Goal: Find specific page/section: Find specific page/section

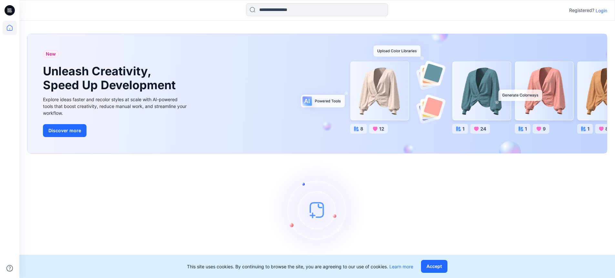
click at [600, 12] on p "Login" at bounding box center [602, 10] width 12 height 7
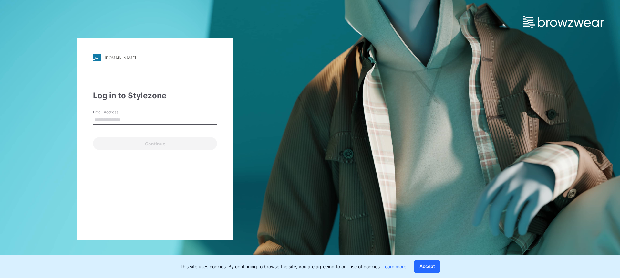
click at [144, 121] on input "Email Address" at bounding box center [155, 120] width 124 height 10
type input "**********"
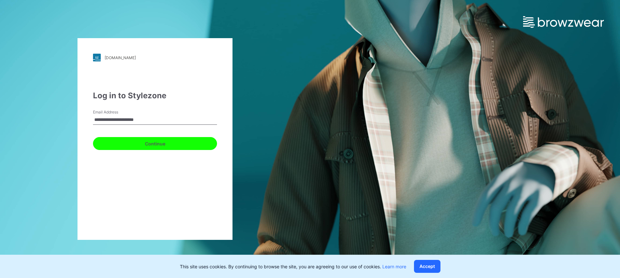
click at [151, 141] on button "Continue" at bounding box center [155, 143] width 124 height 13
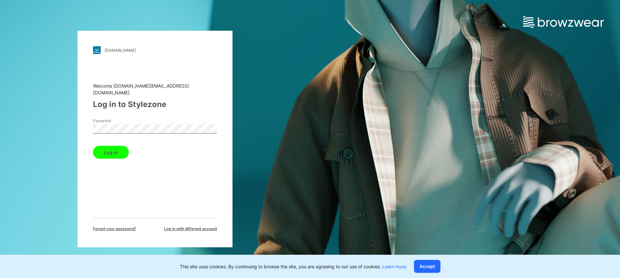
click at [119, 154] on button "Log in" at bounding box center [111, 152] width 36 height 13
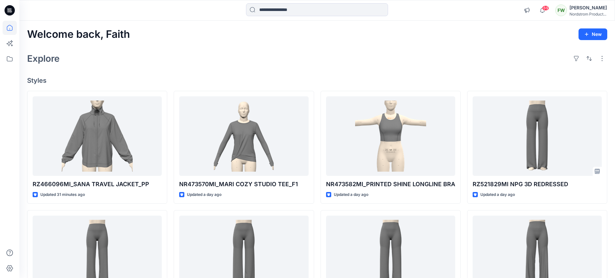
scroll to position [195, 0]
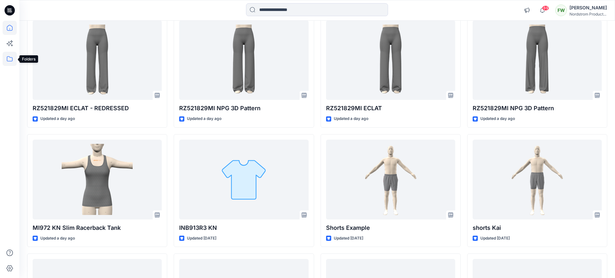
click at [12, 58] on icon at bounding box center [10, 58] width 6 height 5
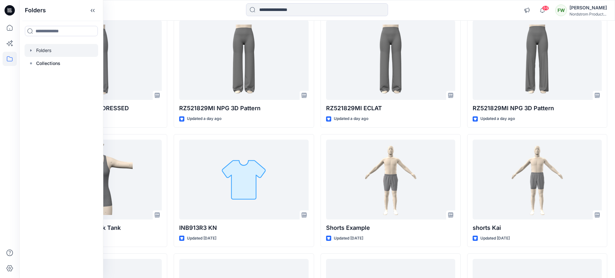
click at [35, 52] on div at bounding box center [62, 50] width 74 height 13
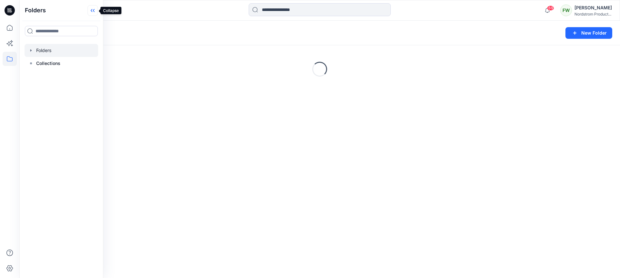
click at [92, 11] on icon at bounding box center [92, 10] width 2 height 3
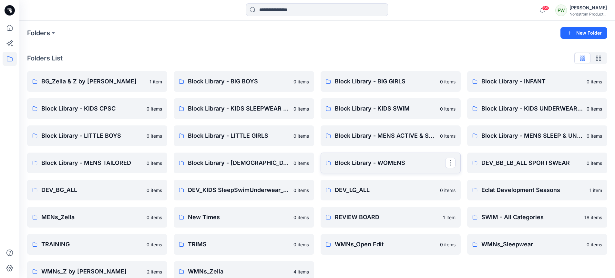
click at [377, 162] on p "Block Library - WOMENS" at bounding box center [390, 162] width 110 height 9
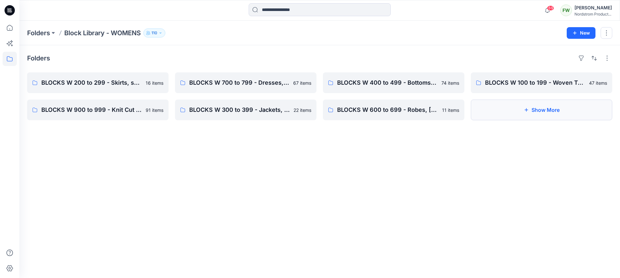
click at [534, 111] on button "Show More" at bounding box center [542, 110] width 142 height 21
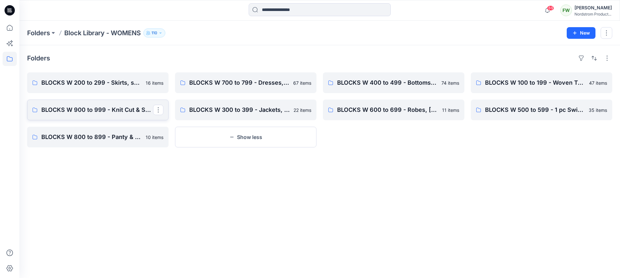
click at [82, 110] on p "BLOCKS W 900 to 999 - Knit Cut & Sew Tops" at bounding box center [97, 109] width 112 height 9
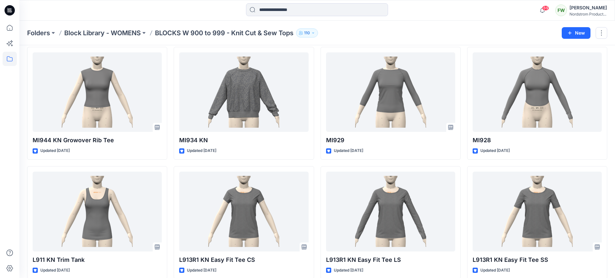
scroll to position [543, 0]
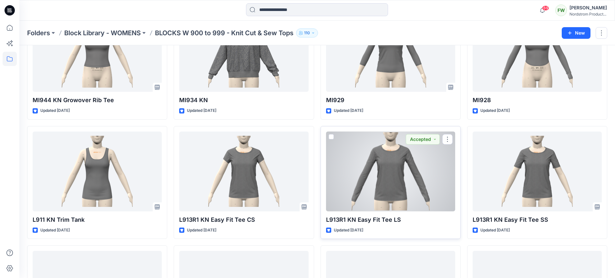
click at [392, 171] on div at bounding box center [390, 171] width 129 height 80
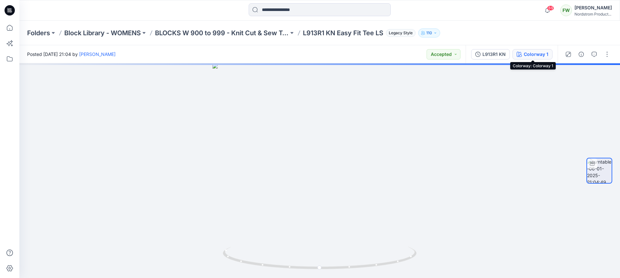
click at [542, 56] on div "Colorway 1" at bounding box center [536, 54] width 25 height 7
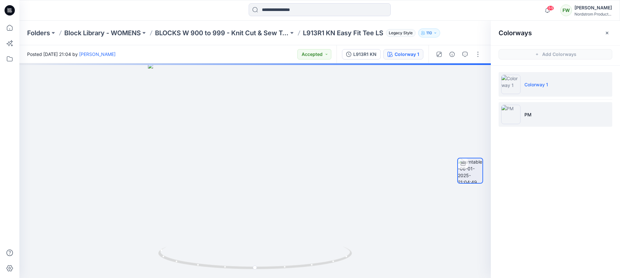
click at [558, 118] on li "PM" at bounding box center [556, 114] width 114 height 25
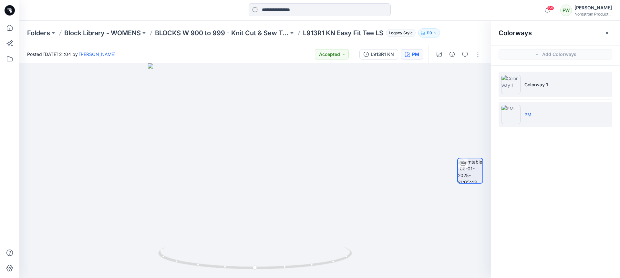
click at [545, 88] on li "Colorway 1" at bounding box center [556, 84] width 114 height 25
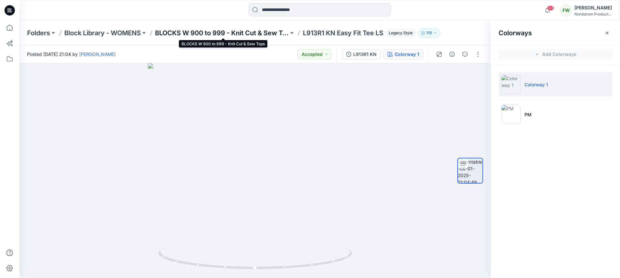
click at [242, 36] on p "BLOCKS W 900 to 999 - Knit Cut & Sew Tops" at bounding box center [222, 32] width 134 height 9
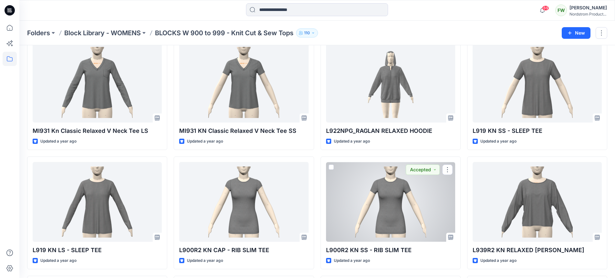
scroll to position [1933, 0]
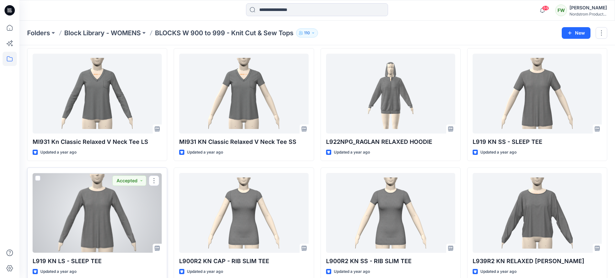
click at [86, 221] on div at bounding box center [97, 213] width 129 height 80
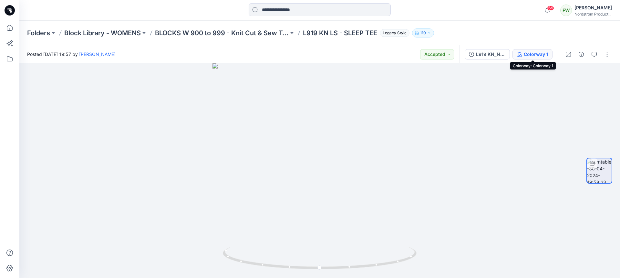
click at [533, 53] on div "Colorway 1" at bounding box center [536, 54] width 25 height 7
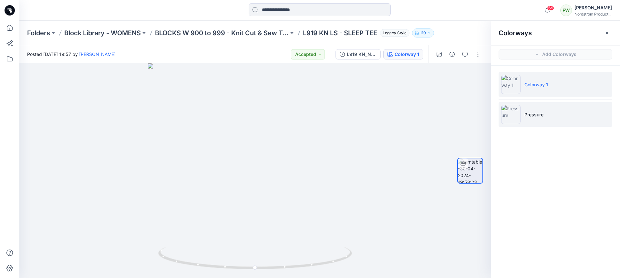
click at [540, 116] on p "Pressure" at bounding box center [534, 114] width 19 height 7
click at [540, 92] on li "Colorway 1" at bounding box center [556, 84] width 114 height 25
click at [542, 109] on li "Pressure" at bounding box center [556, 114] width 114 height 25
click at [541, 85] on p "Colorway 1" at bounding box center [537, 84] width 24 height 7
click at [127, 32] on p "Block Library - WOMENS" at bounding box center [102, 32] width 77 height 9
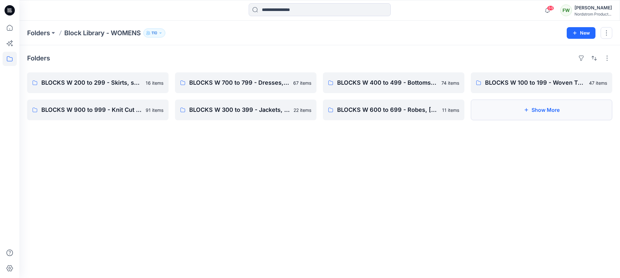
click at [489, 113] on button "Show More" at bounding box center [542, 110] width 142 height 21
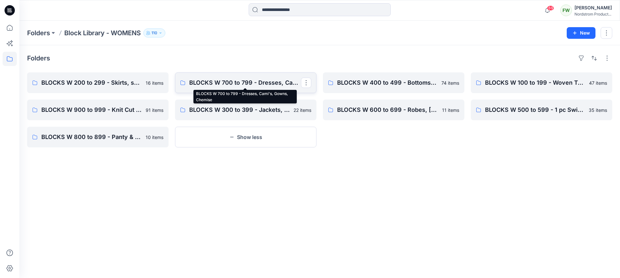
click at [226, 79] on p "BLOCKS W 700 to 799 - Dresses, Cami's, Gowns, Chemise" at bounding box center [245, 82] width 112 height 9
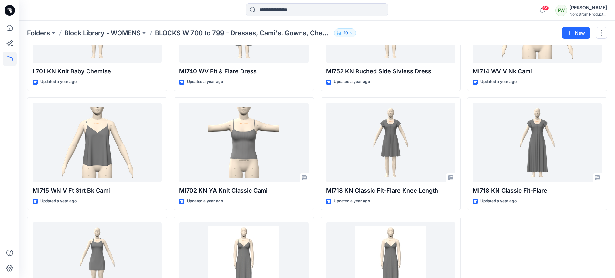
scroll to position [1615, 0]
